Goal: Information Seeking & Learning: Learn about a topic

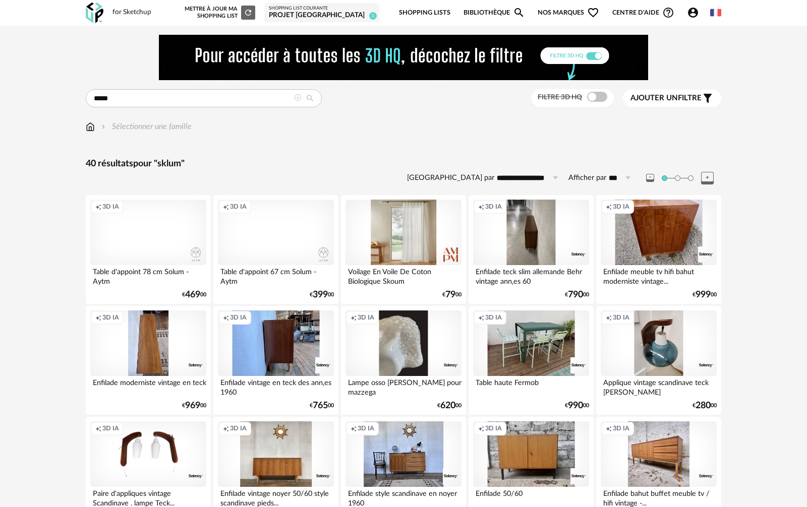
click at [298, 100] on icon at bounding box center [297, 97] width 7 height 7
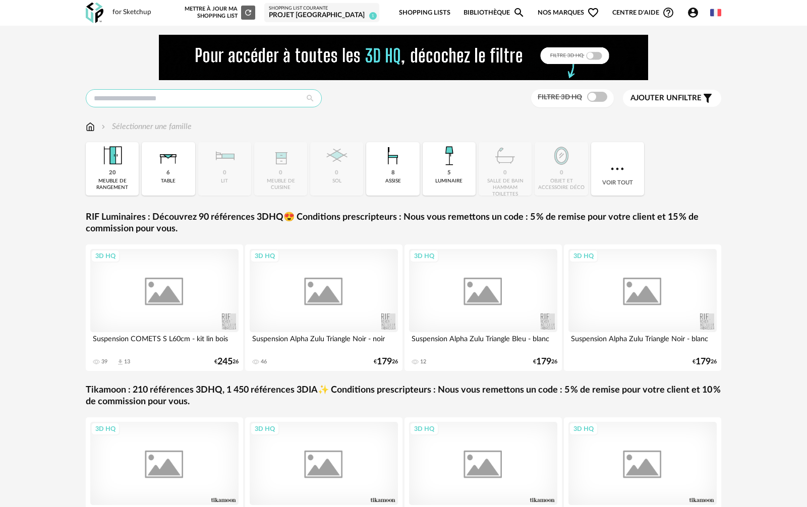
click at [277, 97] on input "text" at bounding box center [204, 98] width 236 height 18
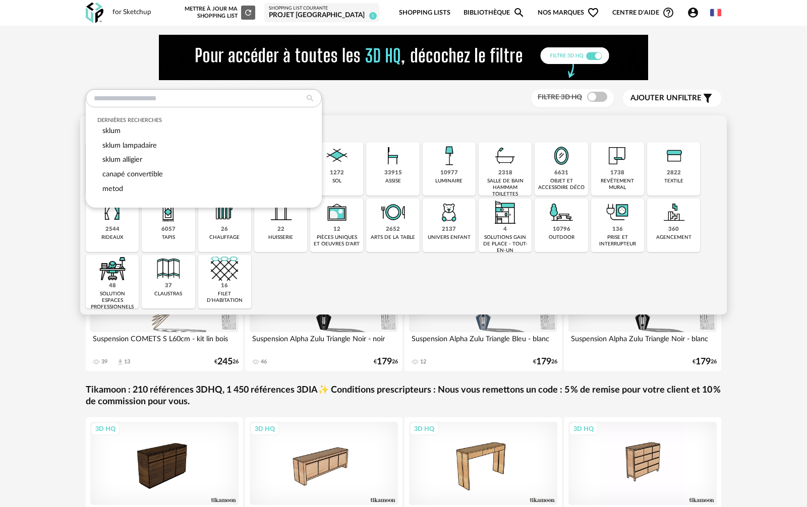
click at [455, 169] on div "10977" at bounding box center [449, 173] width 18 height 8
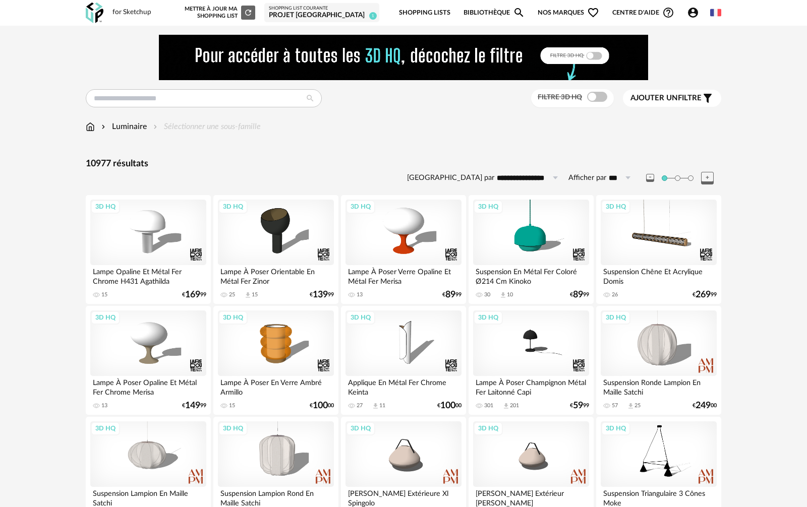
click at [668, 102] on span "Ajouter un filtre" at bounding box center [665, 98] width 71 height 10
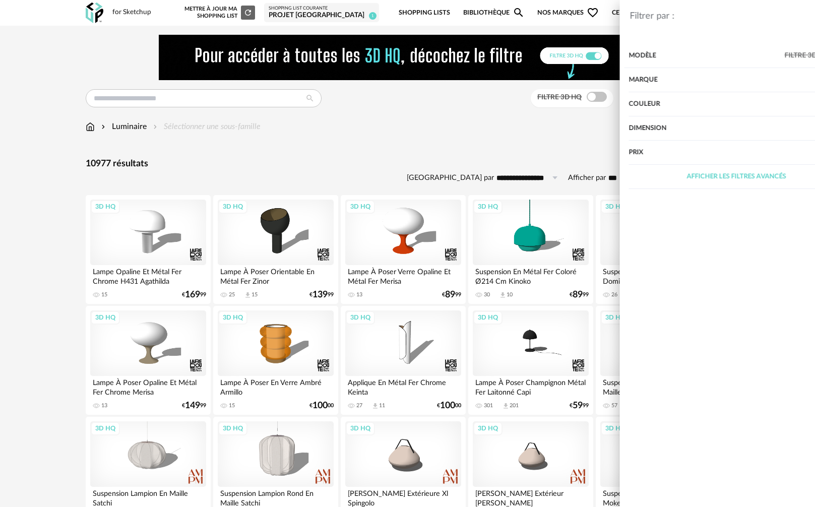
click at [640, 84] on div "Marque" at bounding box center [688, 80] width 216 height 24
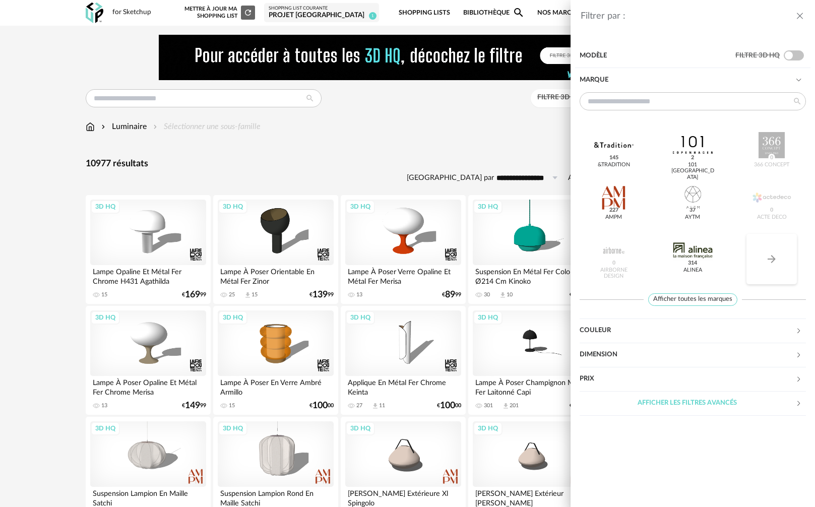
click at [770, 260] on icon "Arrow Right icon" at bounding box center [772, 259] width 12 height 12
click at [770, 268] on button "Arrow Right icon" at bounding box center [772, 259] width 50 height 50
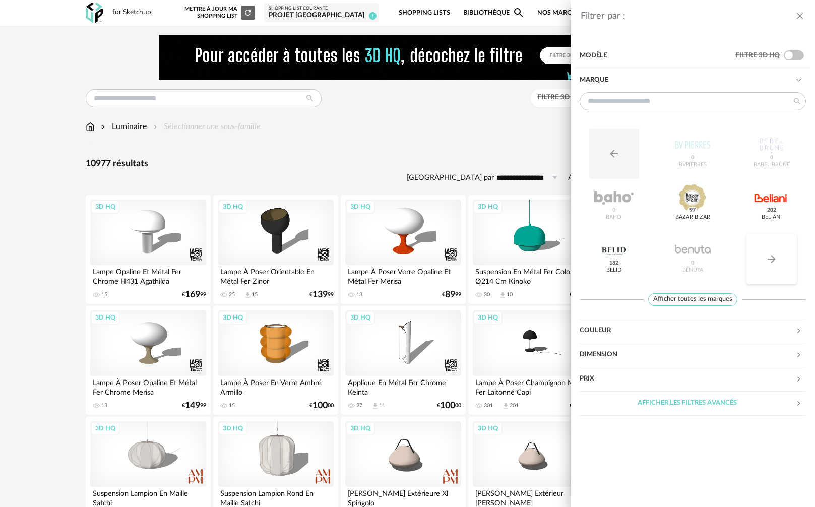
click at [770, 268] on button "Arrow Right icon" at bounding box center [772, 259] width 50 height 50
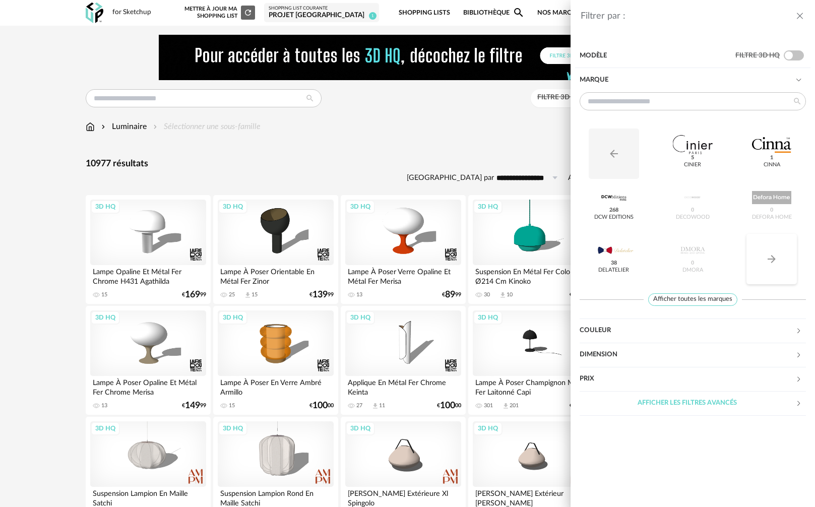
click at [770, 268] on button "Arrow Right icon" at bounding box center [772, 259] width 50 height 50
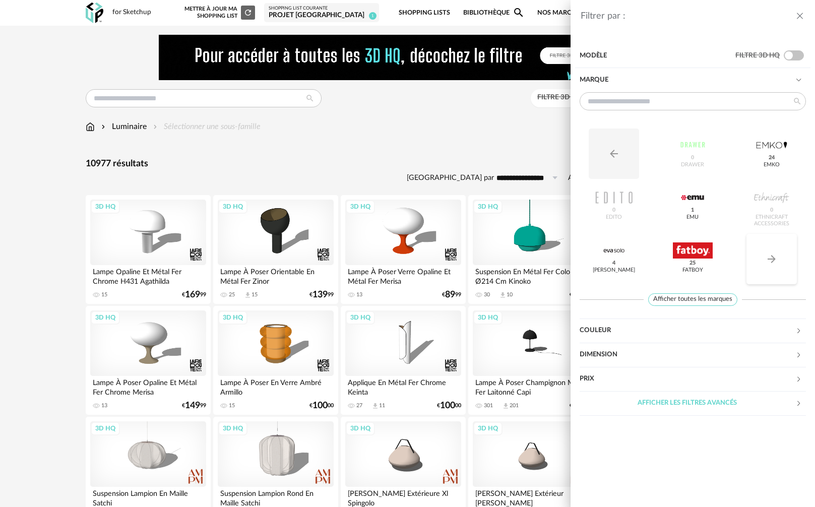
click at [770, 268] on button "Arrow Right icon" at bounding box center [772, 259] width 50 height 50
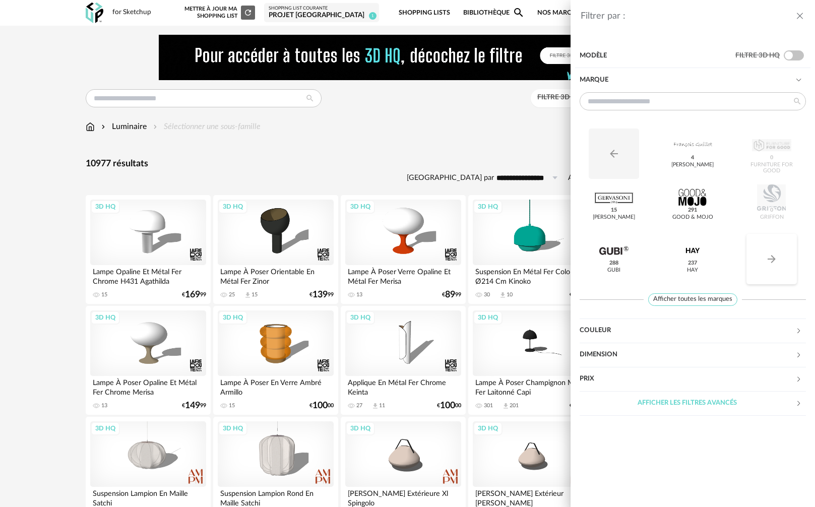
click at [770, 268] on button "Arrow Right icon" at bounding box center [772, 259] width 50 height 50
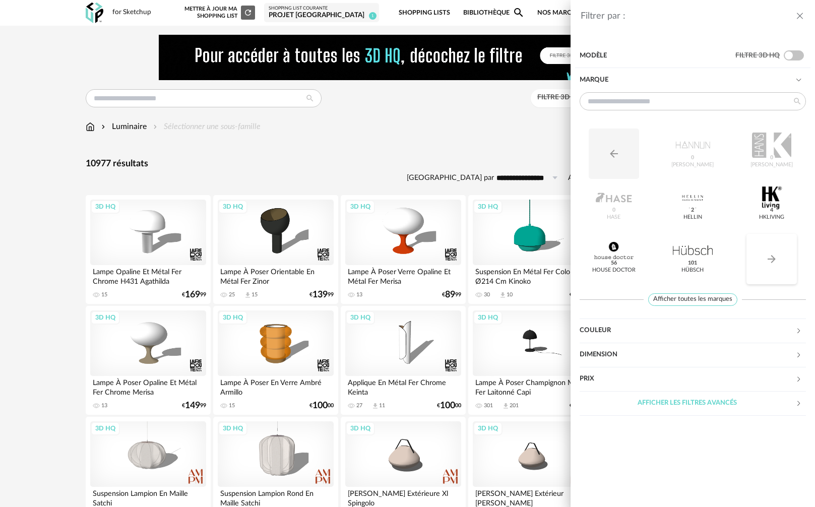
click at [770, 268] on button "Arrow Right icon" at bounding box center [772, 259] width 50 height 50
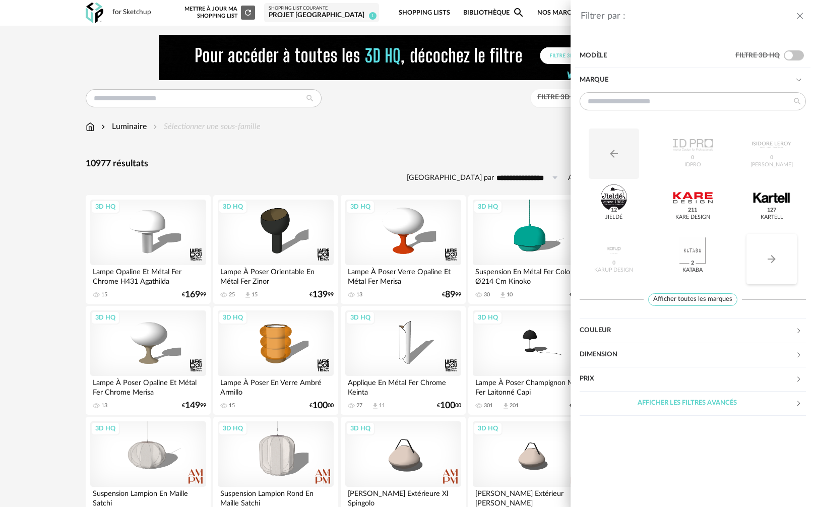
click at [770, 268] on button "Arrow Right icon" at bounding box center [772, 259] width 50 height 50
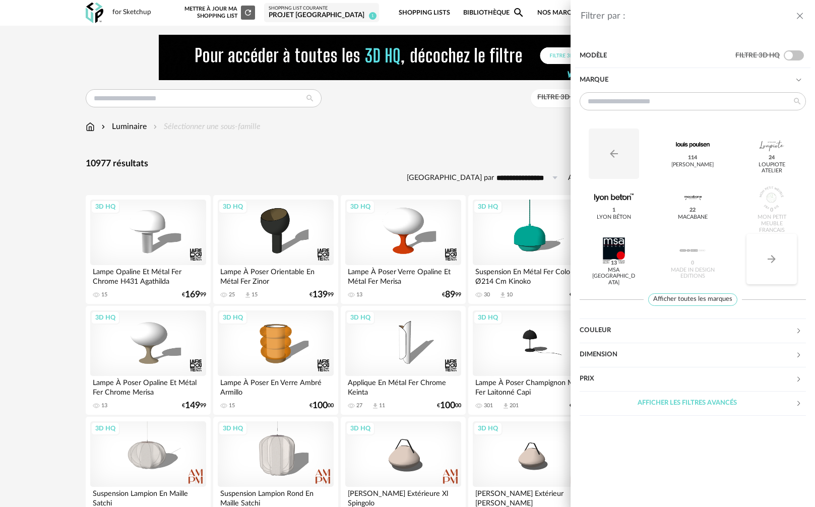
click at [770, 268] on button "Arrow Right icon" at bounding box center [772, 259] width 50 height 50
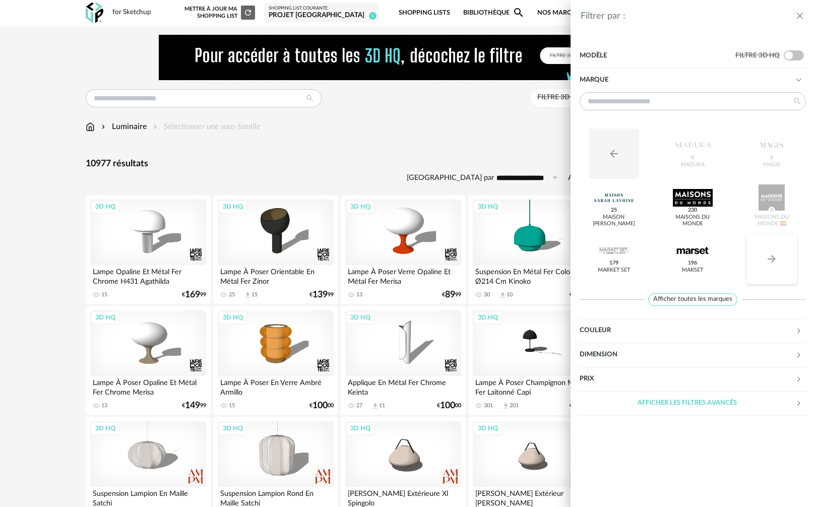
click at [770, 268] on button "Arrow Right icon" at bounding box center [772, 259] width 50 height 50
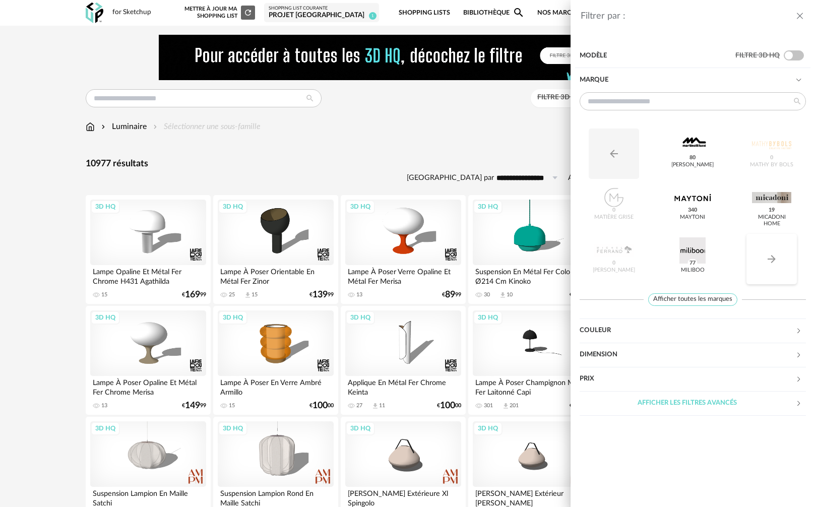
click at [770, 268] on button "Arrow Right icon" at bounding box center [772, 259] width 50 height 50
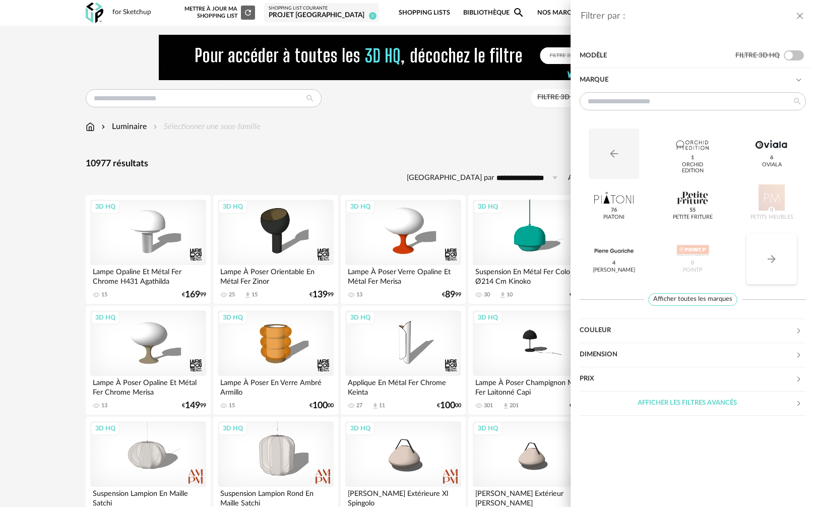
click at [770, 268] on button "Arrow Right icon" at bounding box center [772, 259] width 50 height 50
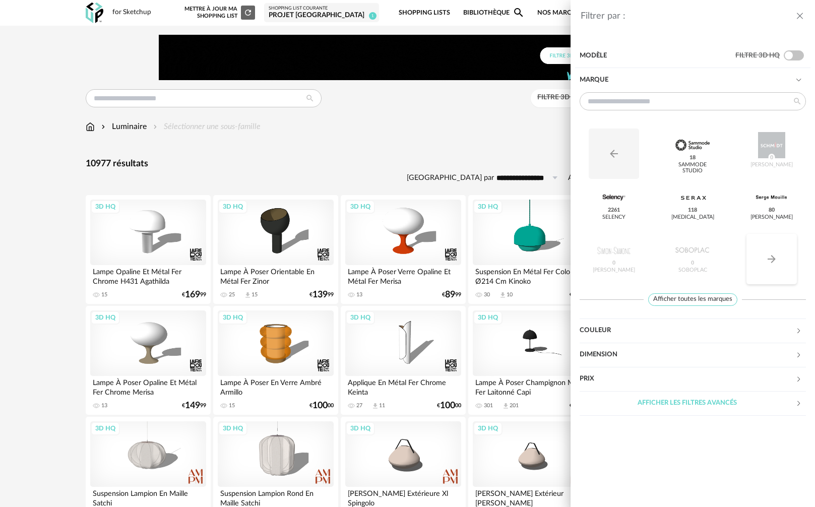
click at [770, 268] on button "Arrow Right icon" at bounding box center [772, 259] width 50 height 50
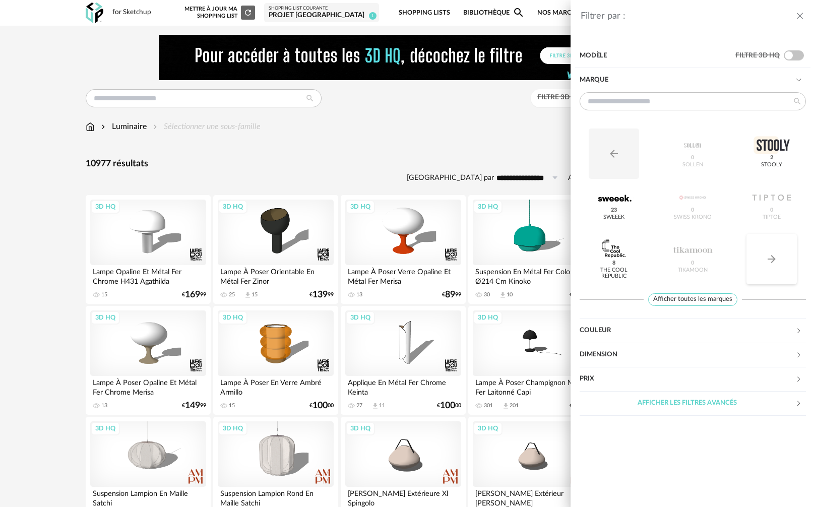
click at [770, 268] on button "Arrow Right icon" at bounding box center [772, 259] width 50 height 50
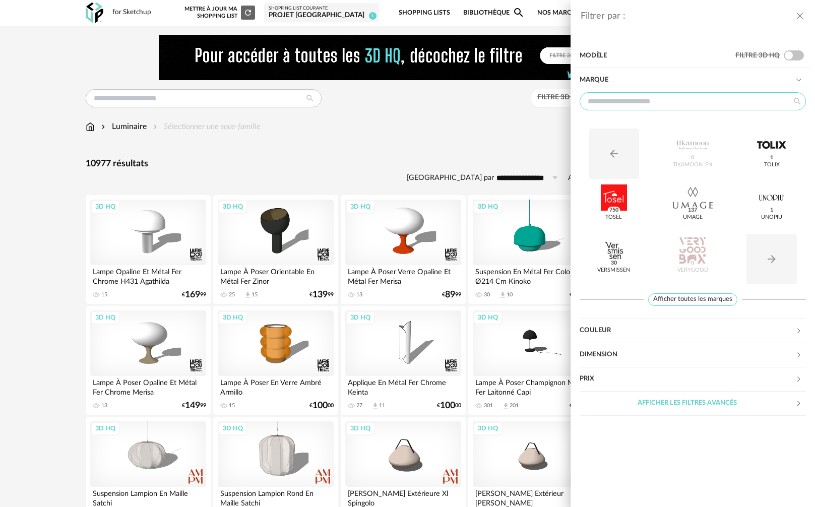
click at [703, 102] on input "text" at bounding box center [693, 101] width 226 height 18
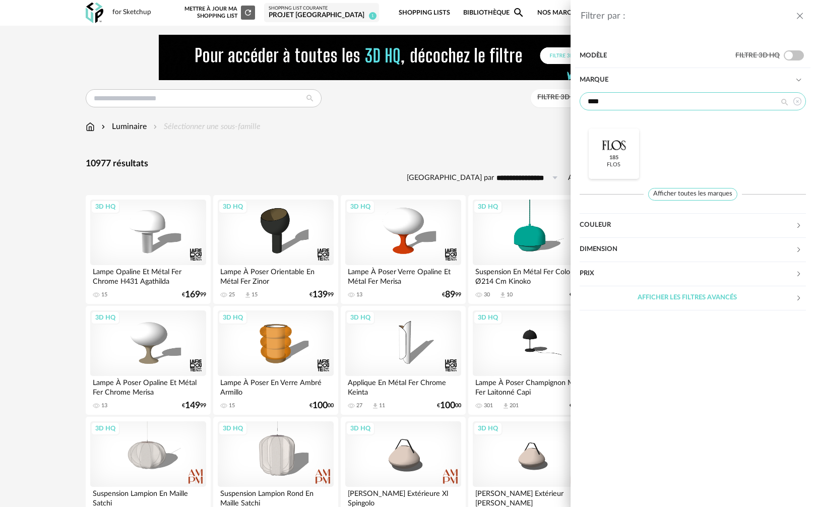
type input "****"
click at [601, 149] on div at bounding box center [614, 145] width 39 height 26
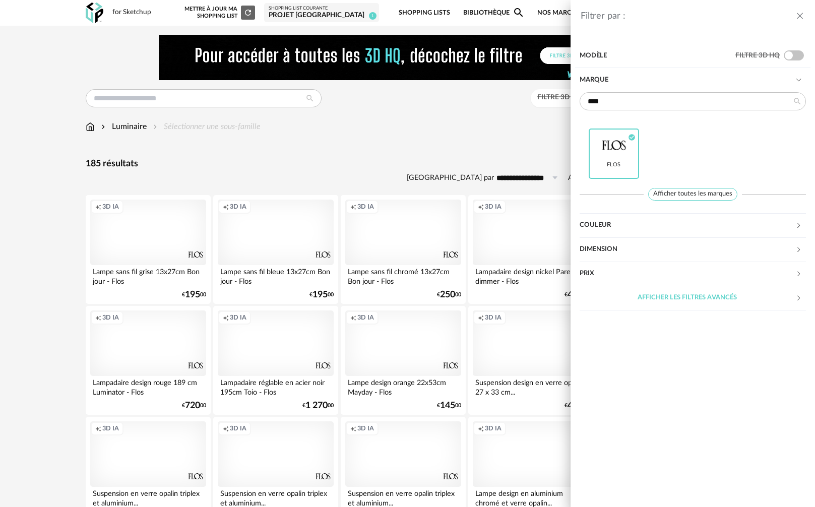
click at [800, 15] on icon "close drawer" at bounding box center [800, 16] width 10 height 10
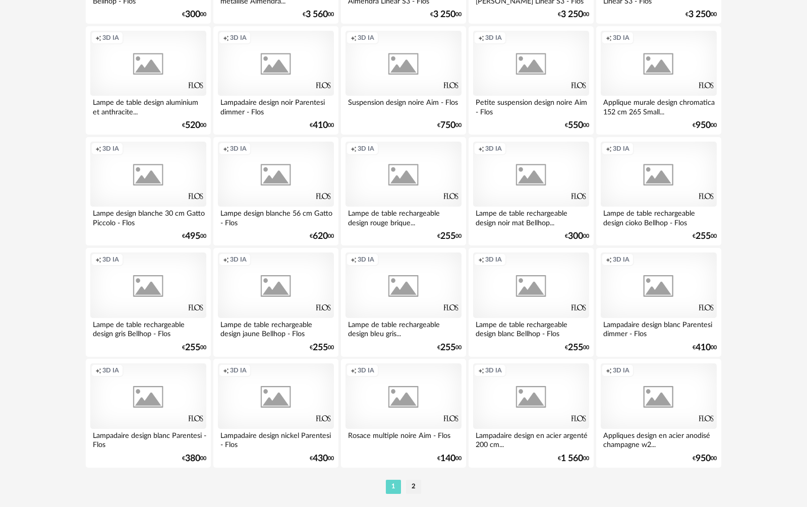
scroll to position [1974, 0]
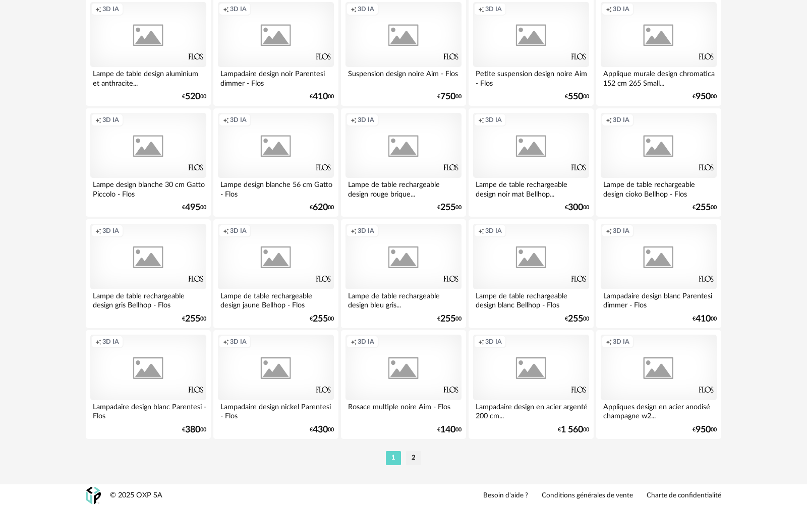
click at [416, 455] on li "2" at bounding box center [413, 458] width 15 height 14
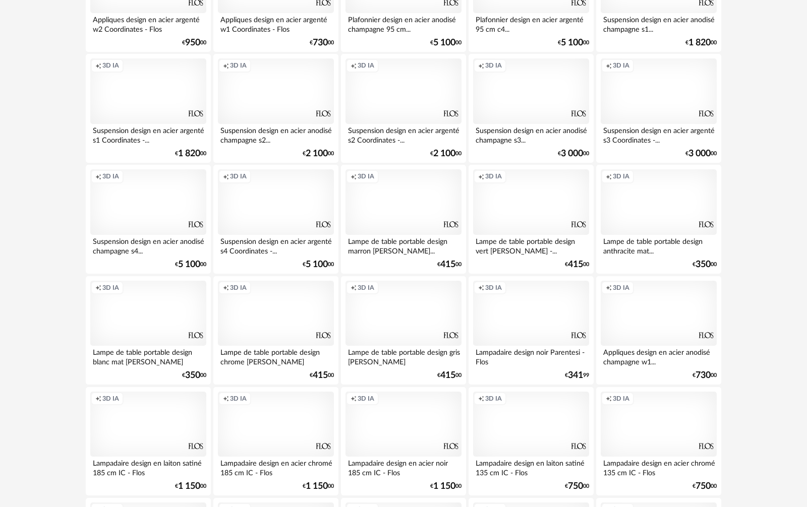
scroll to position [353, 0]
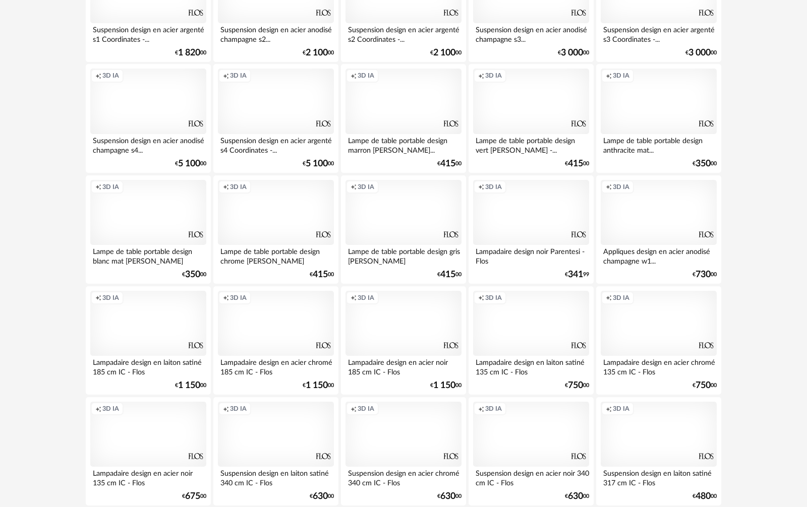
click at [287, 332] on div "Creation icon 3D IA" at bounding box center [276, 324] width 116 height 66
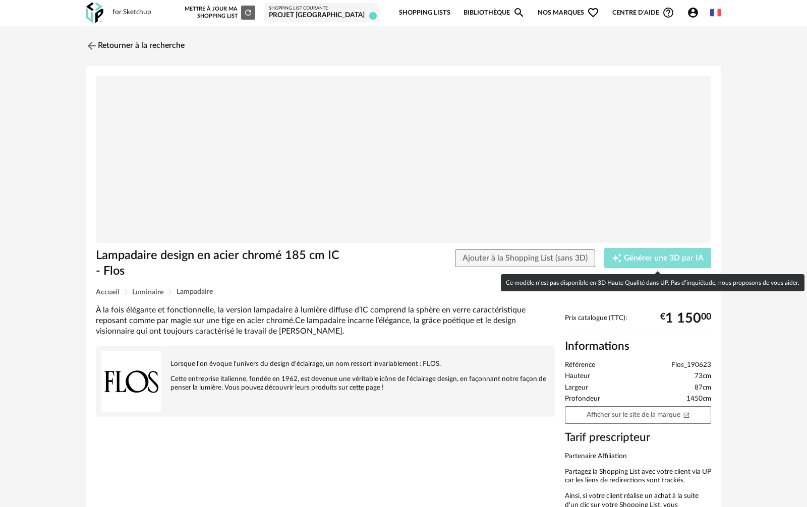
click at [647, 258] on span "Générer une 3D par IA" at bounding box center [664, 259] width 80 height 8
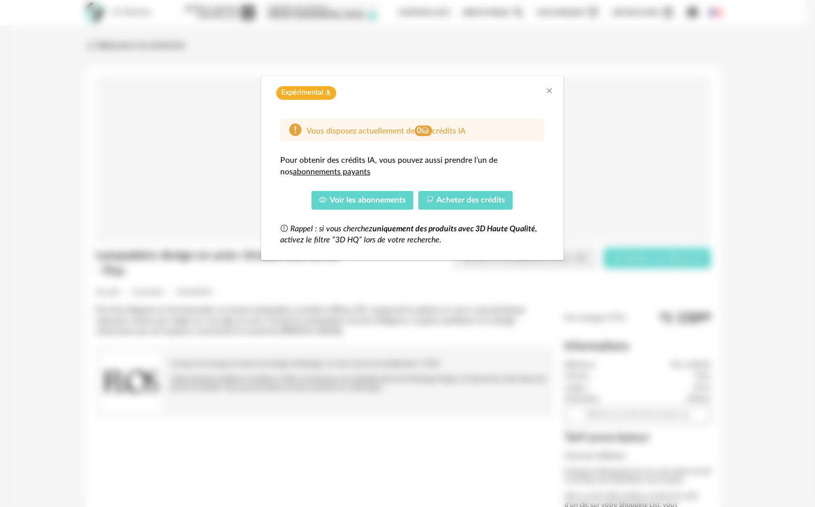
click at [386, 204] on span "Voir les abonnements" at bounding box center [368, 200] width 76 height 8
